Goal: Information Seeking & Learning: Learn about a topic

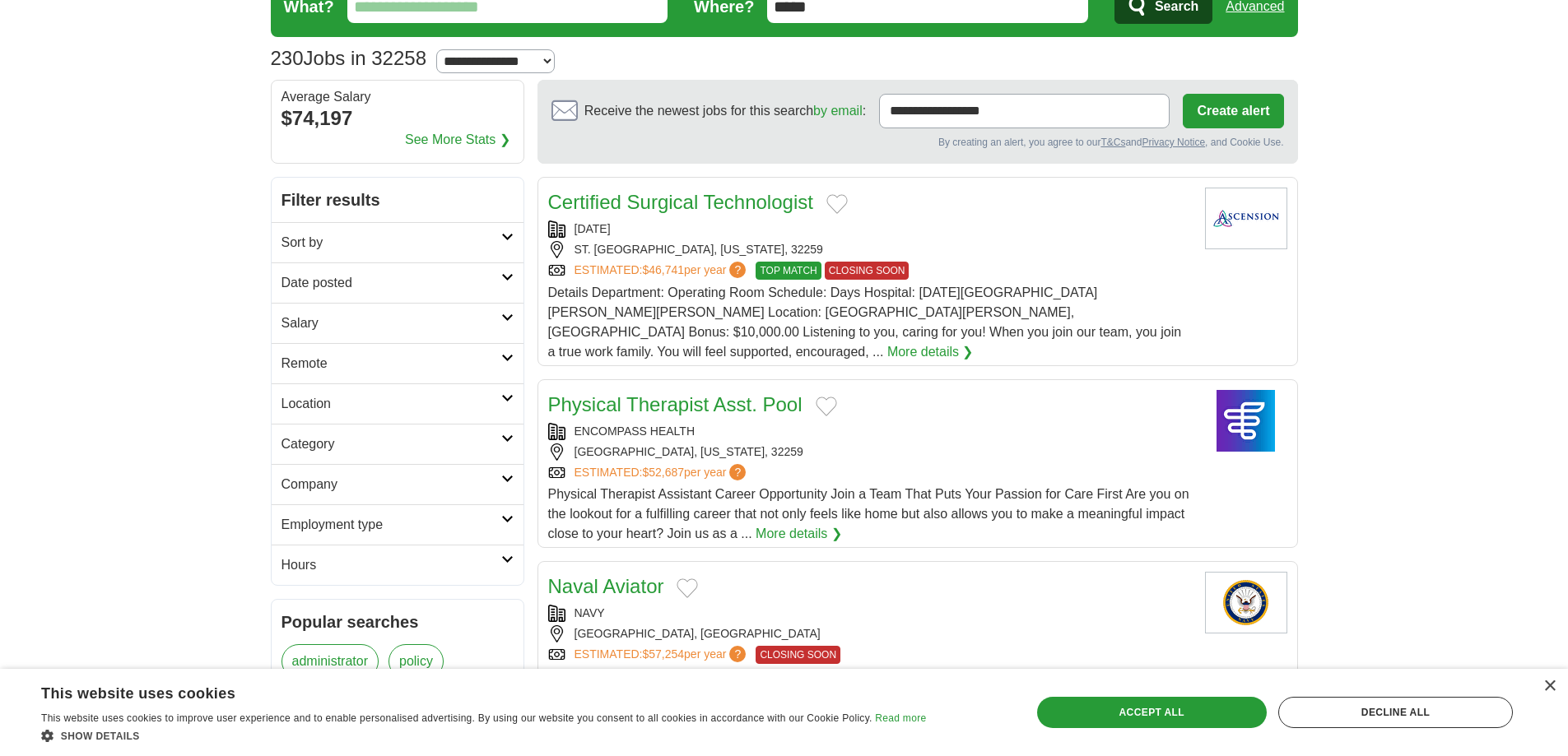
scroll to position [82, 0]
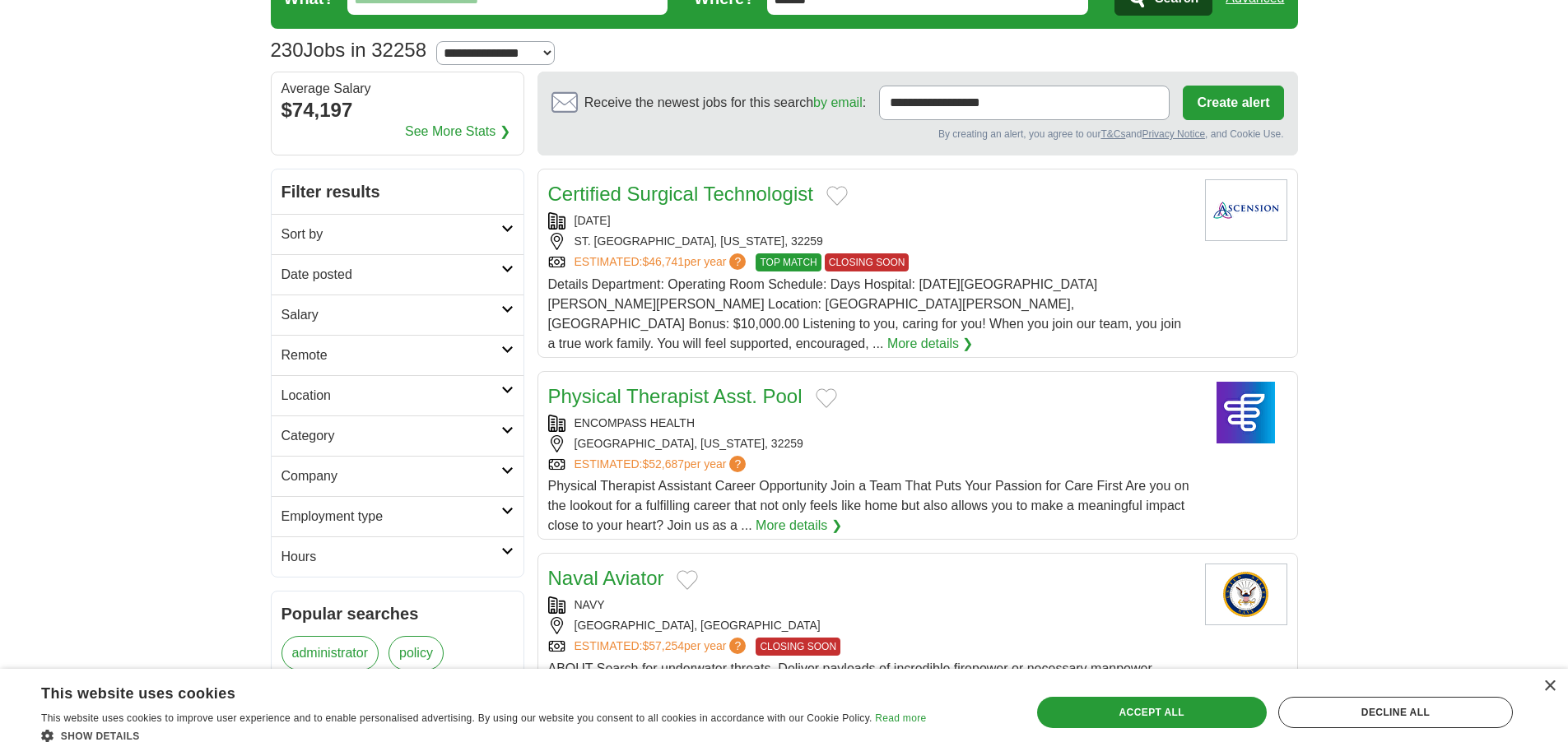
click at [426, 443] on h2 "Category" at bounding box center [391, 435] width 220 height 20
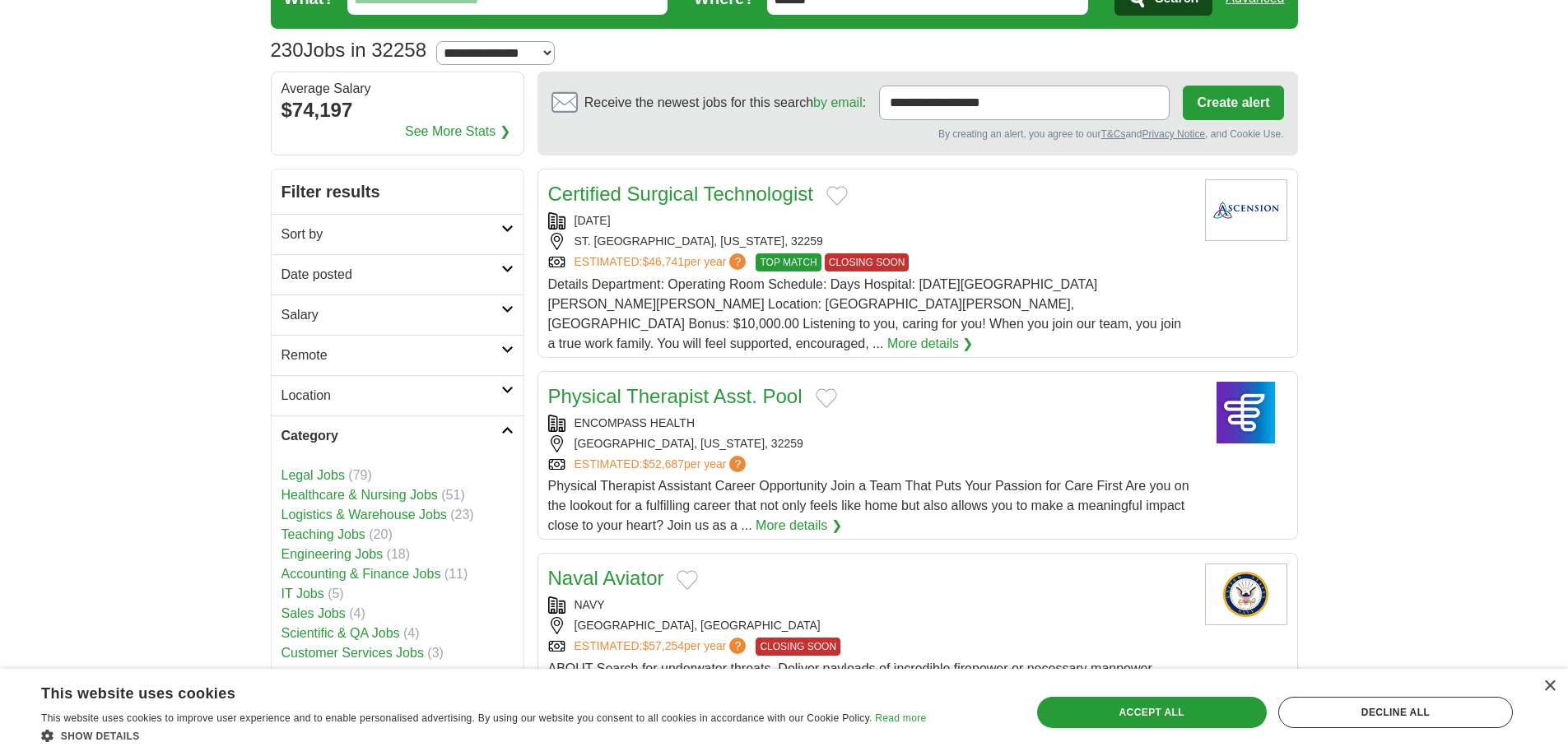
click at [428, 433] on h2 "Category" at bounding box center [391, 435] width 220 height 20
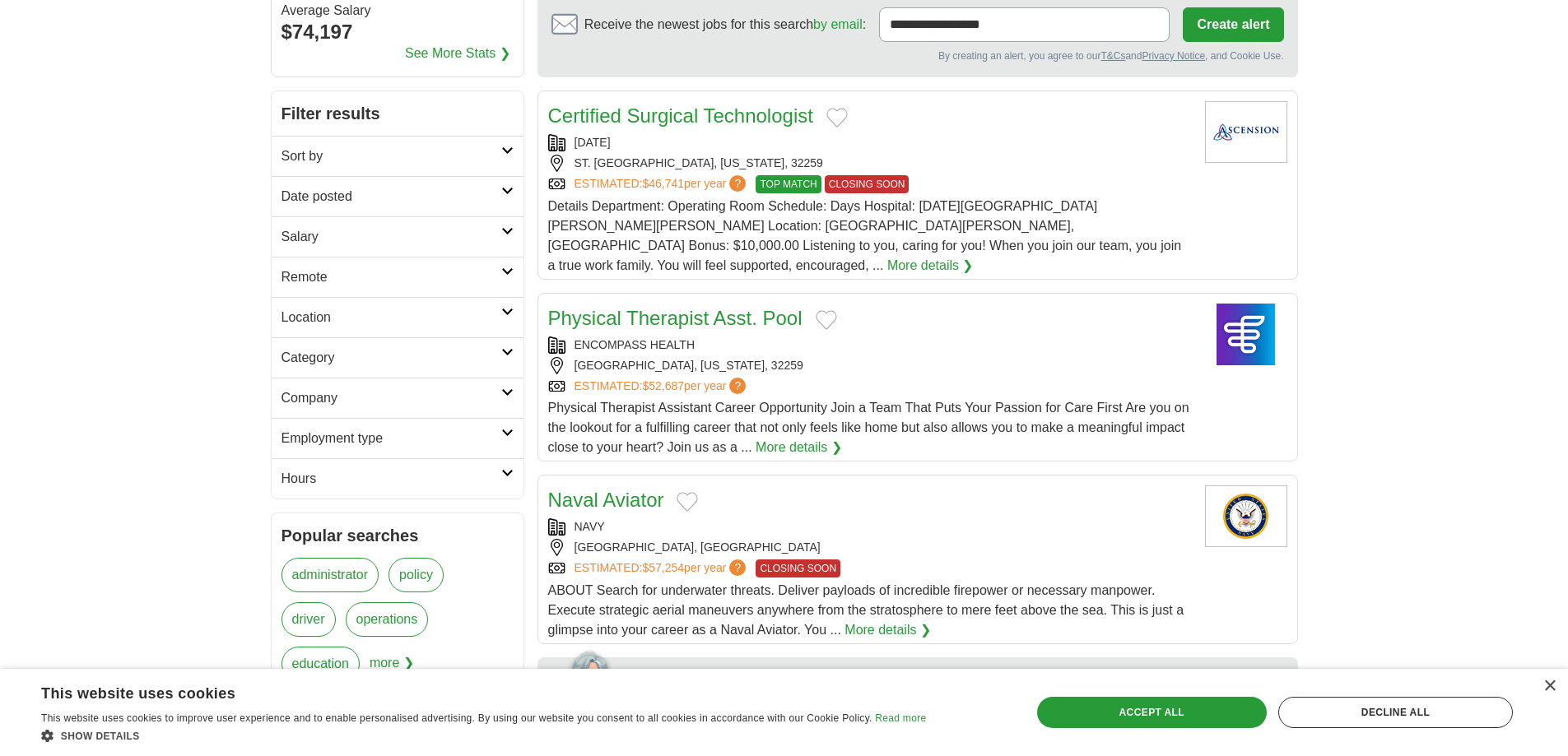
scroll to position [164, 0]
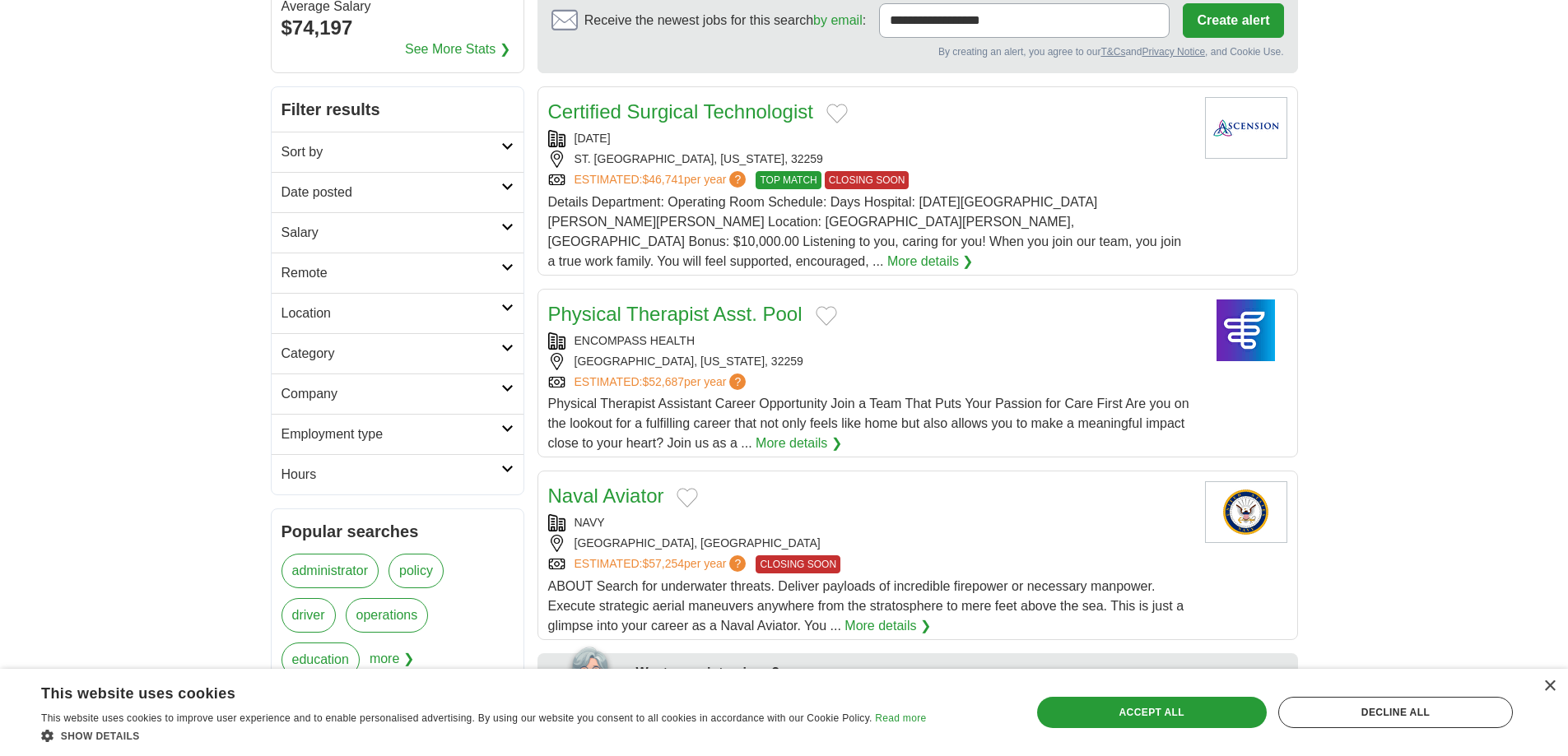
click at [437, 437] on h2 "Employment type" at bounding box center [391, 434] width 220 height 20
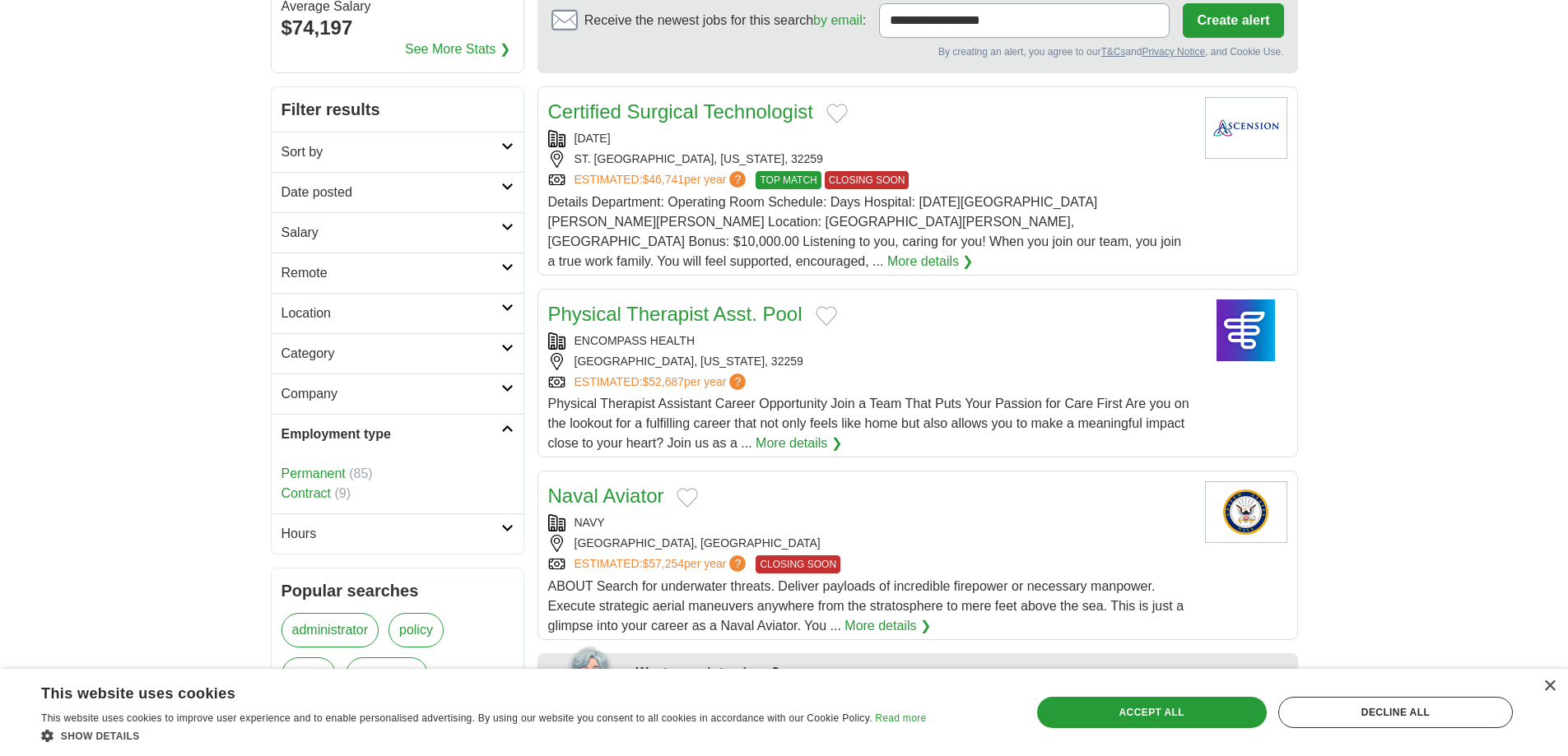
click at [437, 435] on h2 "Employment type" at bounding box center [391, 434] width 220 height 20
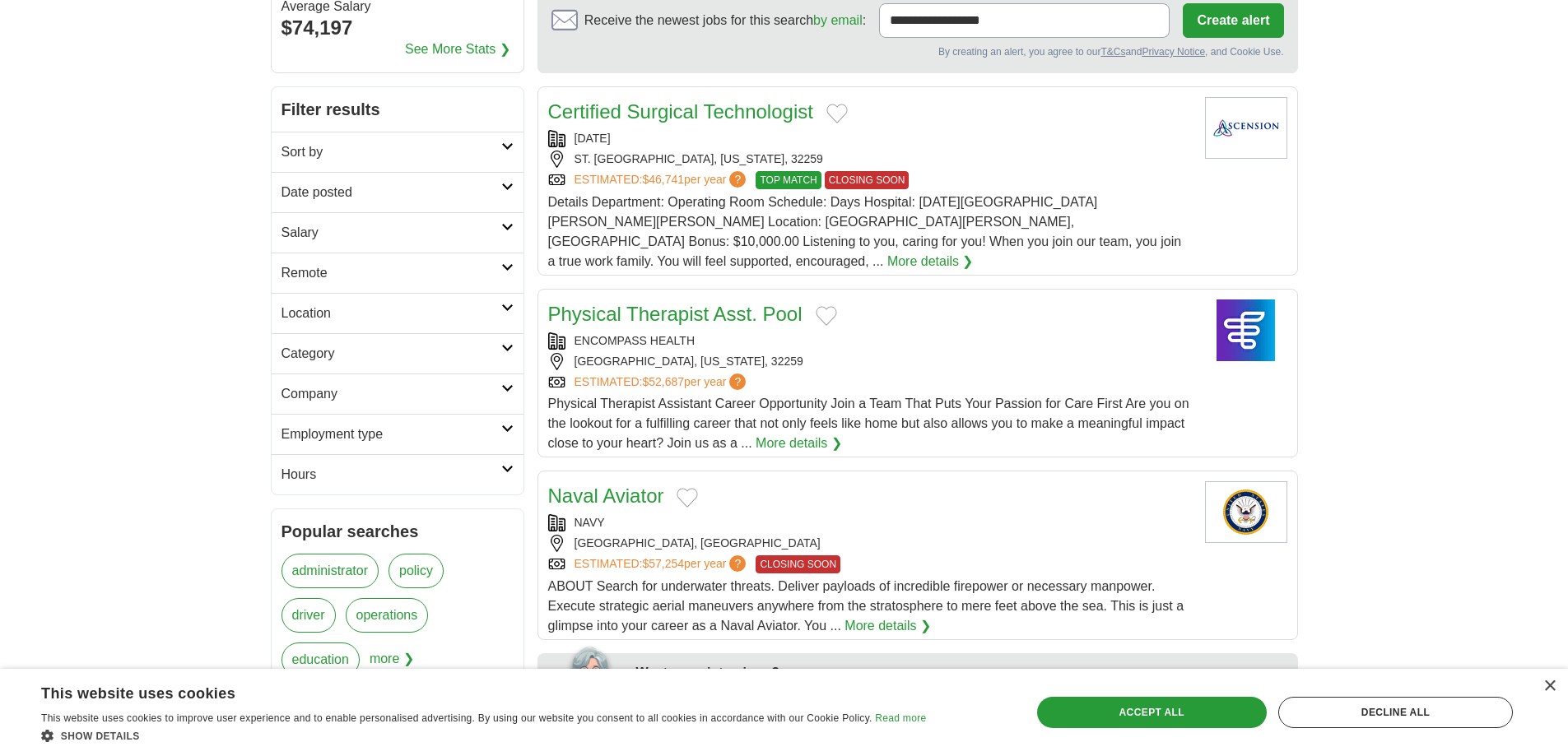
click at [410, 397] on h2 "Company" at bounding box center [391, 393] width 220 height 20
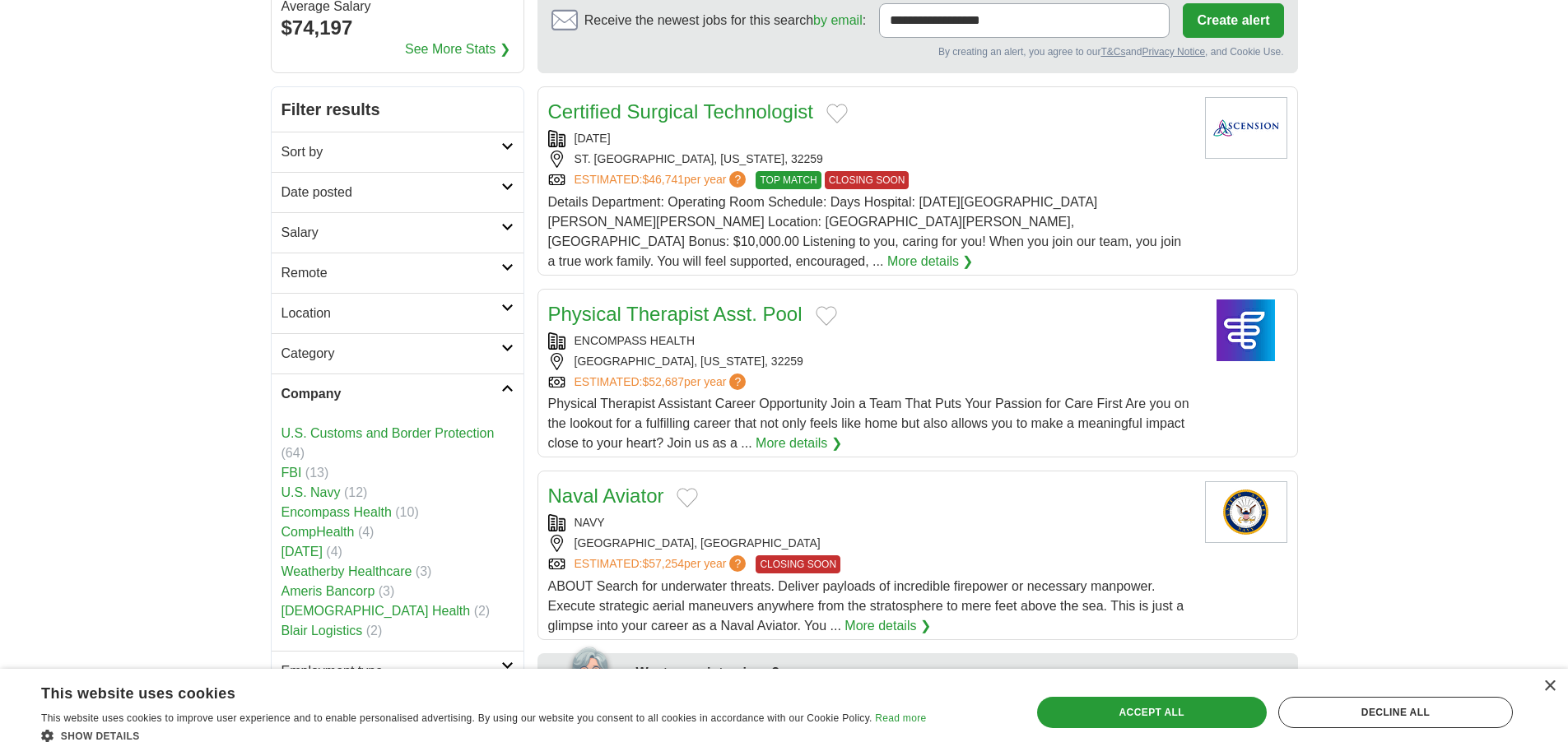
click at [409, 395] on h2 "Company" at bounding box center [391, 393] width 220 height 20
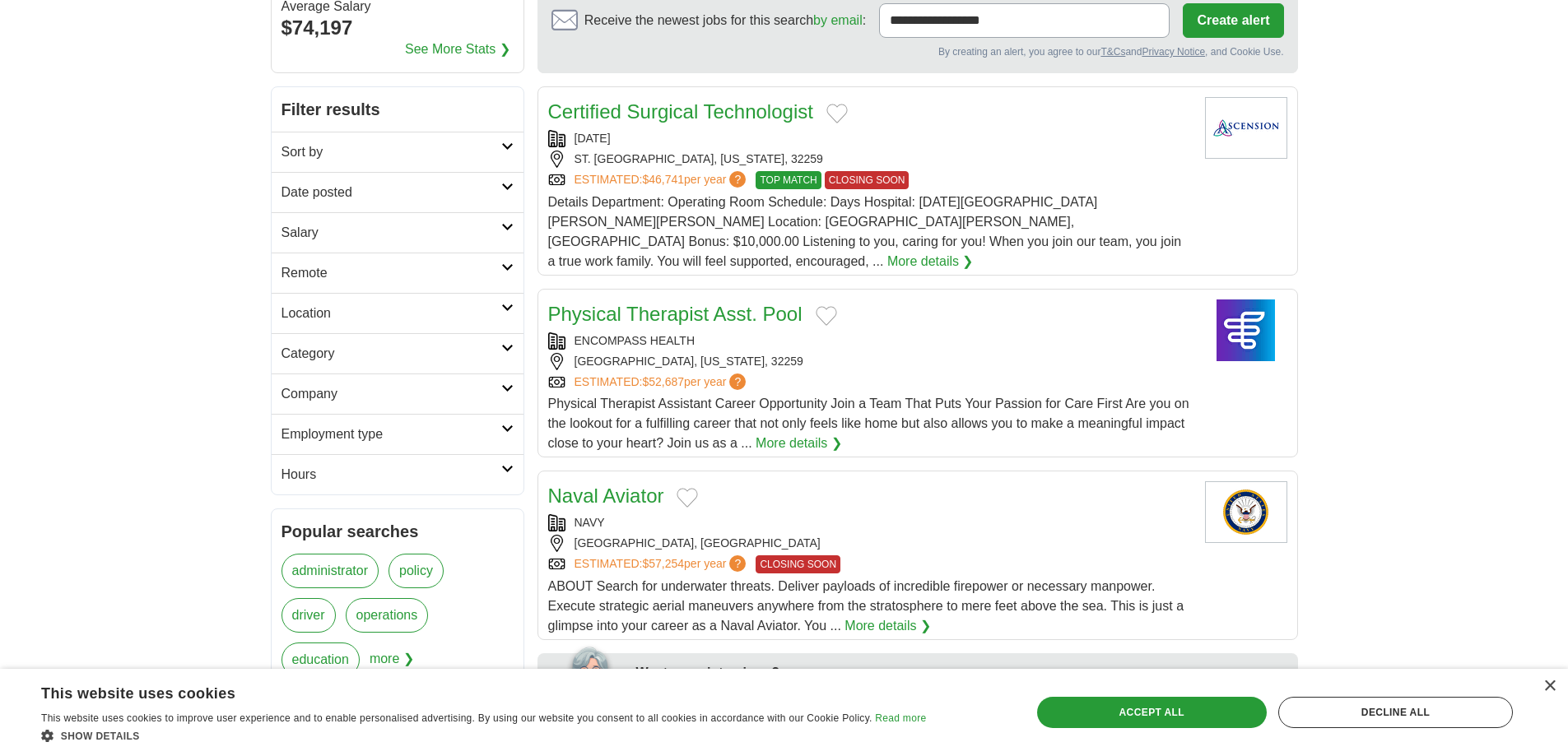
click at [383, 216] on link "Salary" at bounding box center [396, 232] width 252 height 40
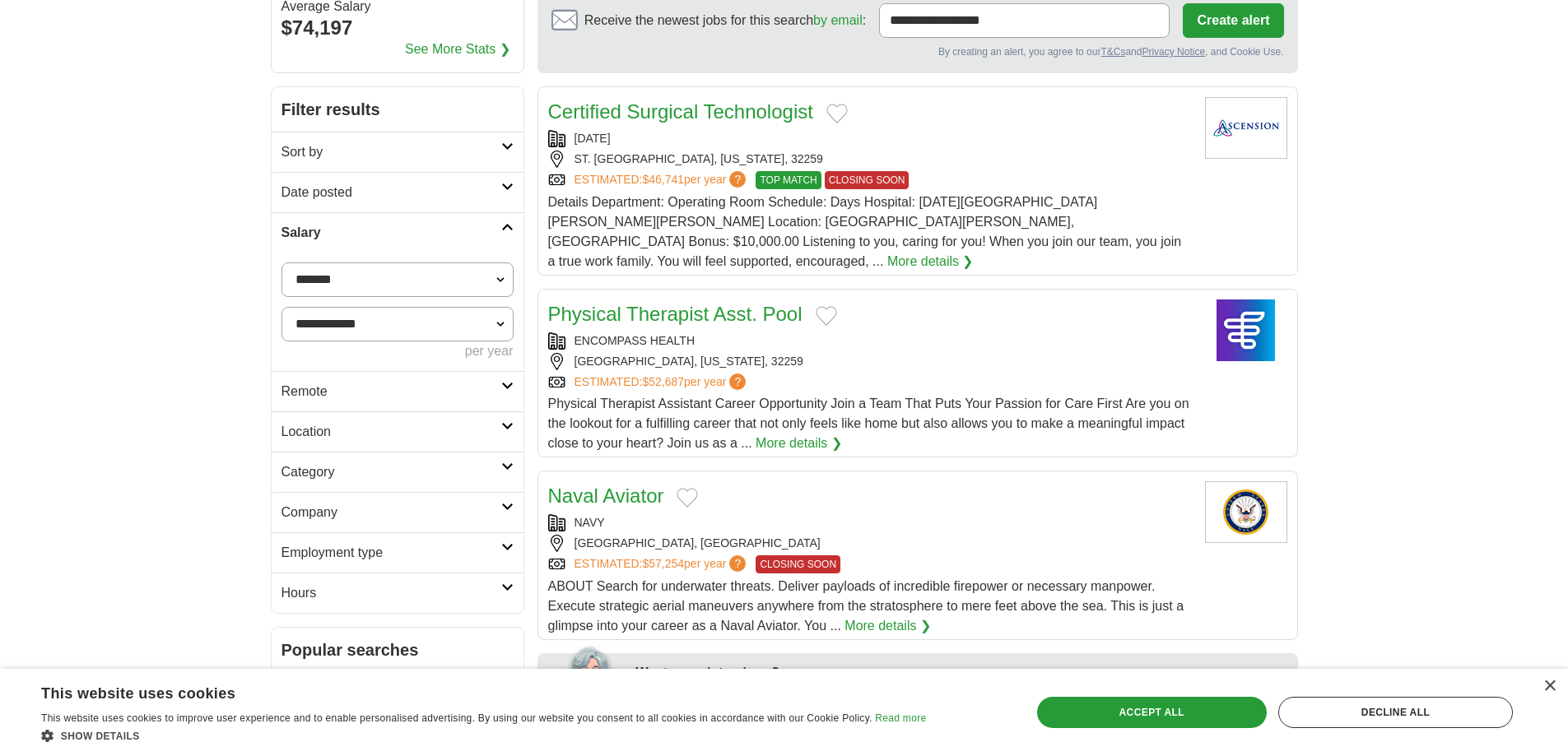
click at [385, 223] on h2 "Salary" at bounding box center [391, 233] width 220 height 20
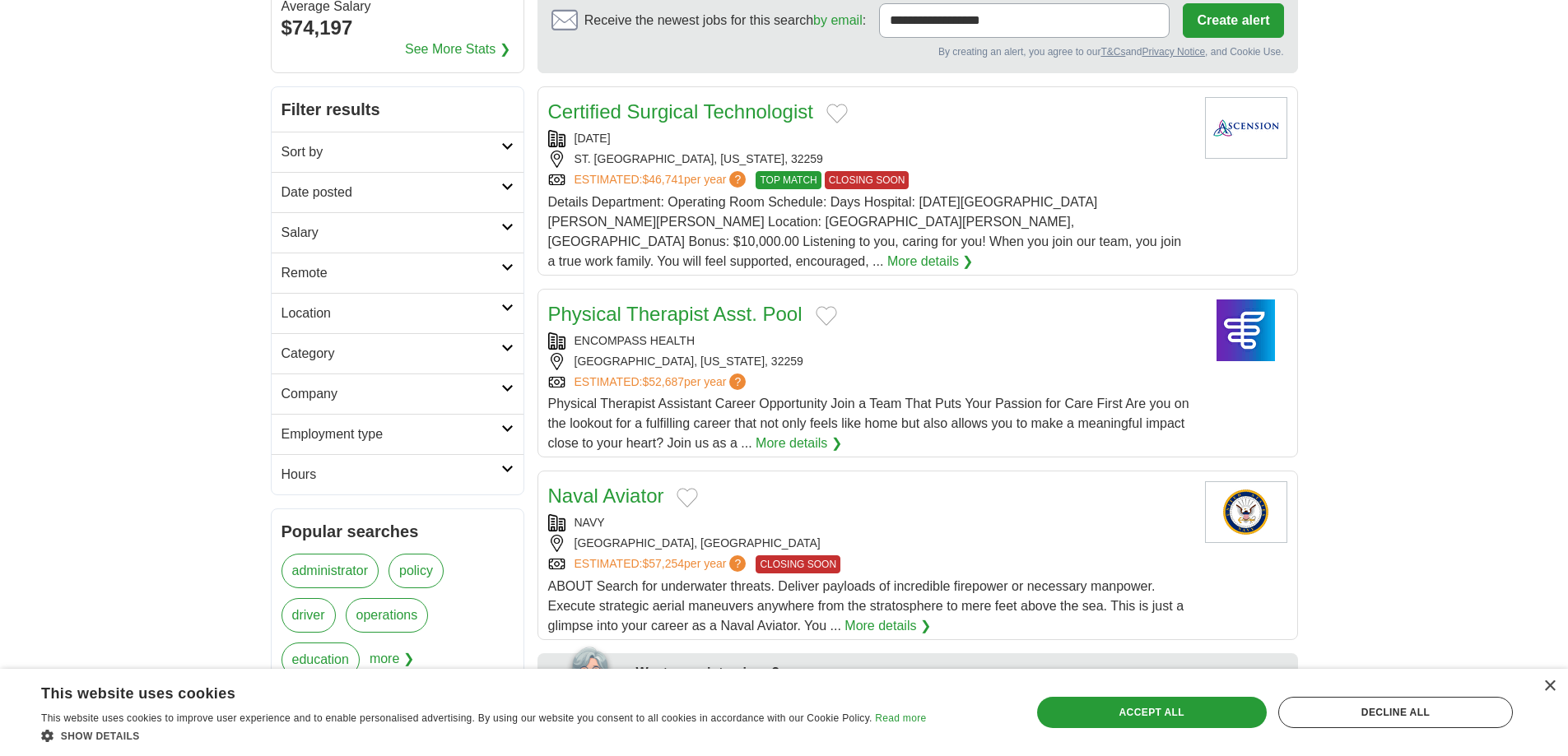
click at [418, 141] on link "Sort by" at bounding box center [396, 151] width 252 height 40
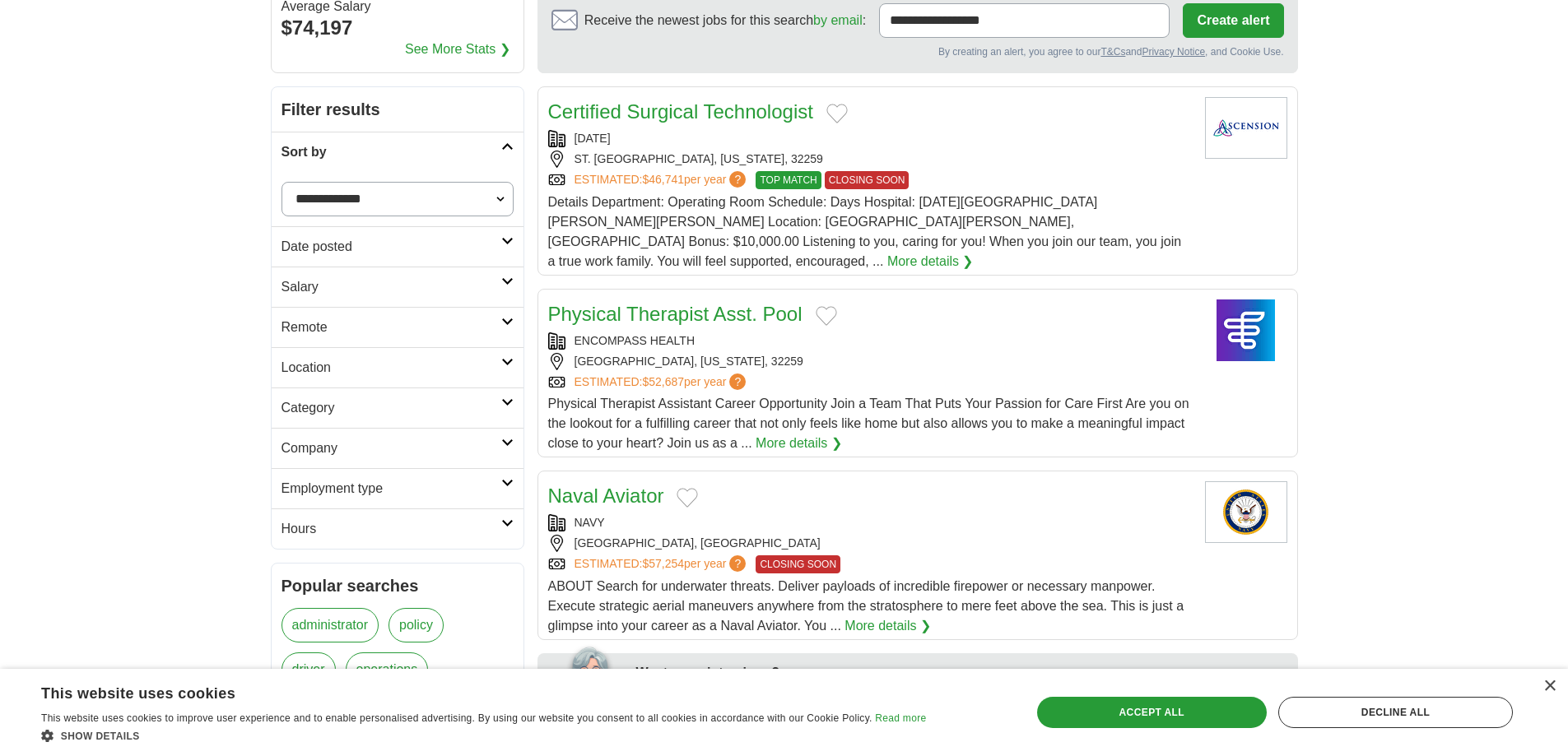
click at [418, 141] on link "Sort by" at bounding box center [396, 151] width 252 height 40
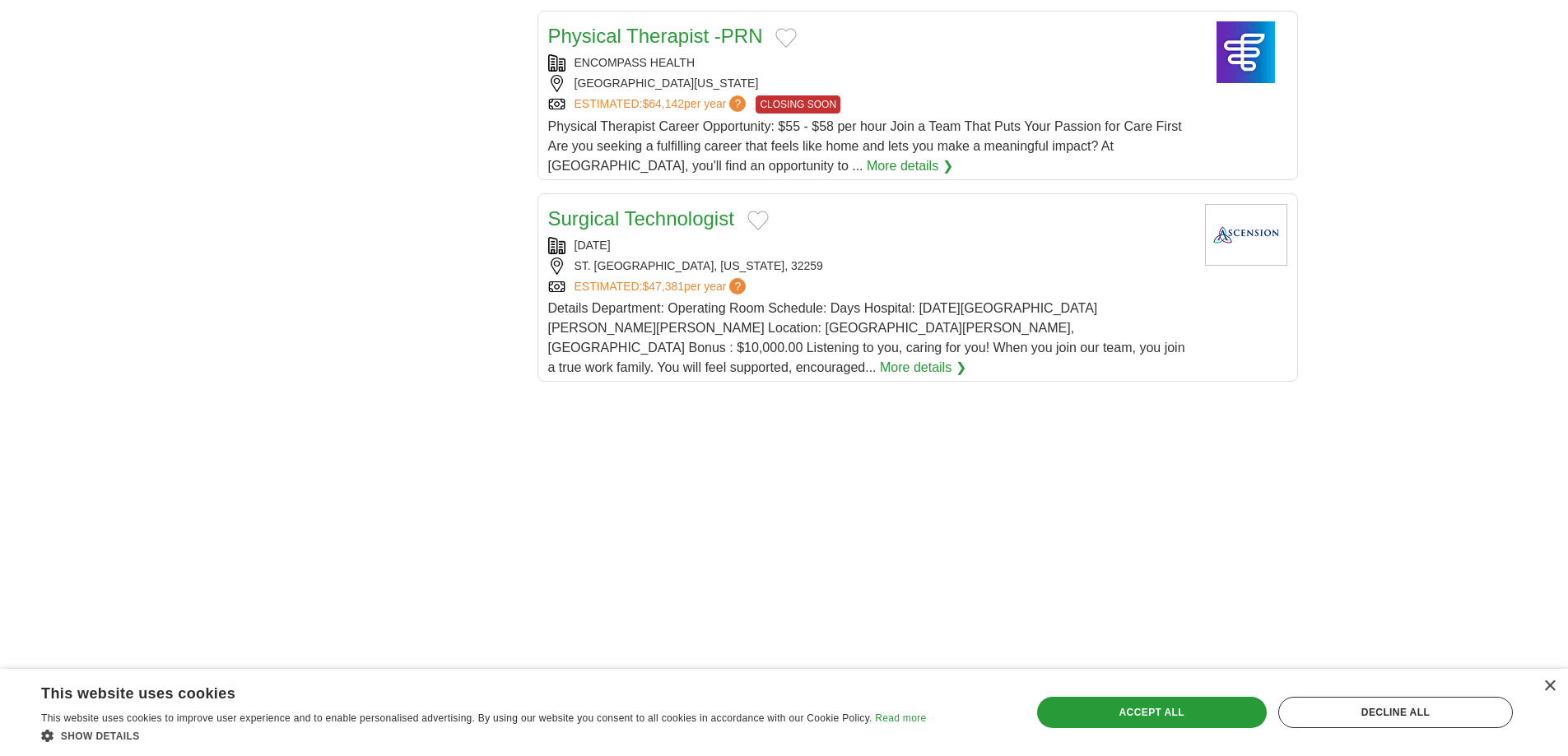
scroll to position [1892, 0]
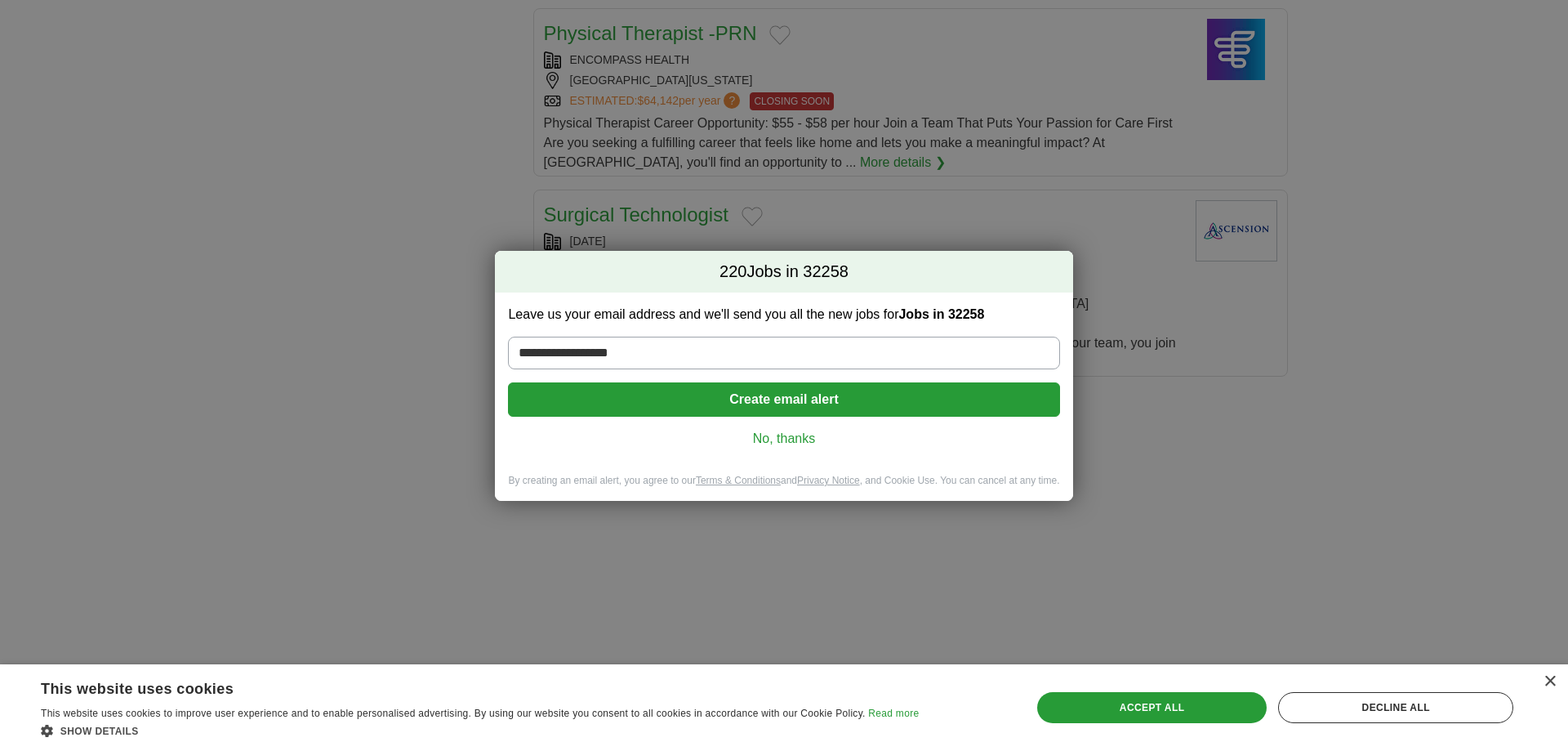
click at [369, 225] on div "**********" at bounding box center [784, 375] width 1568 height 751
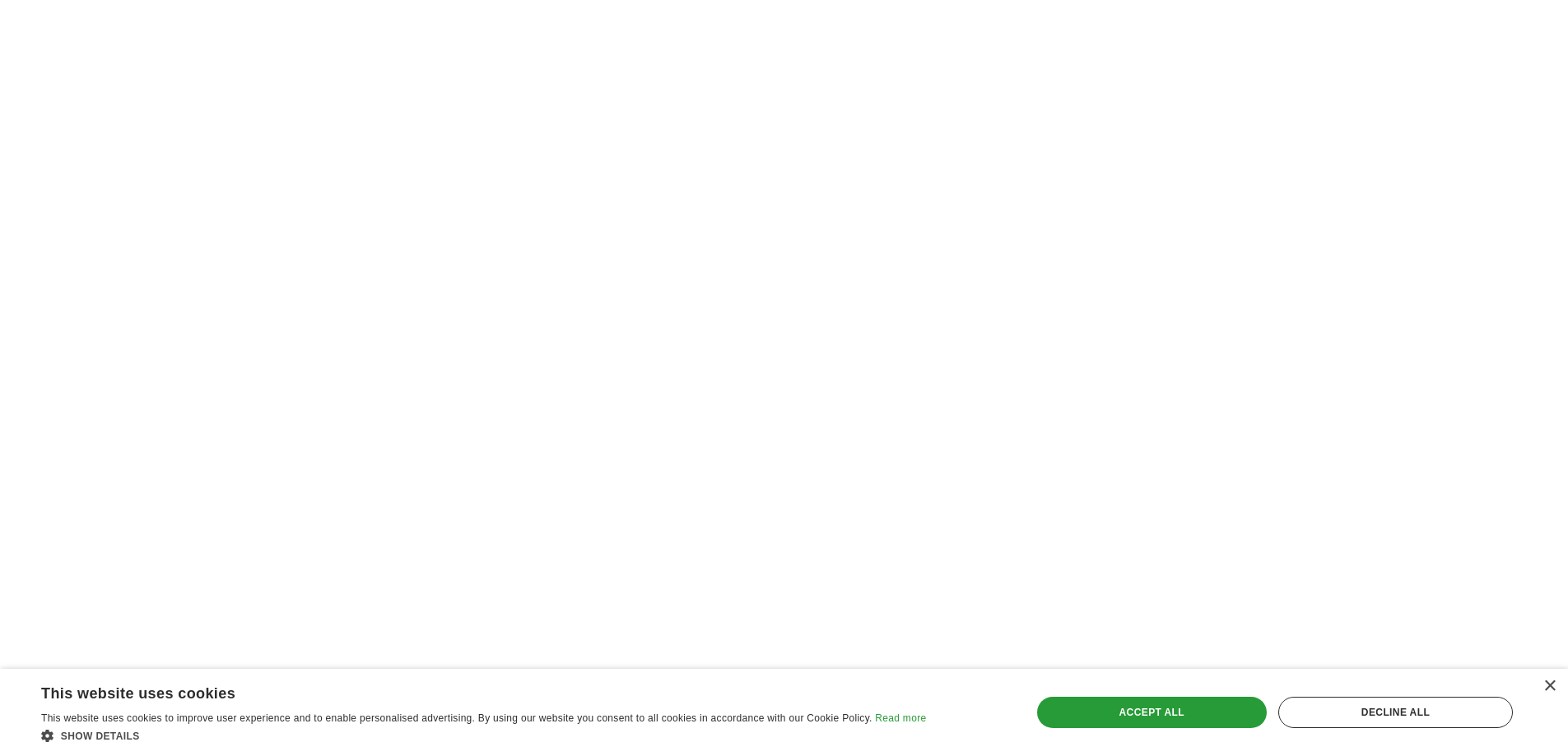
scroll to position [2304, 0]
